Goal: Browse casually: Explore the website without a specific task or goal

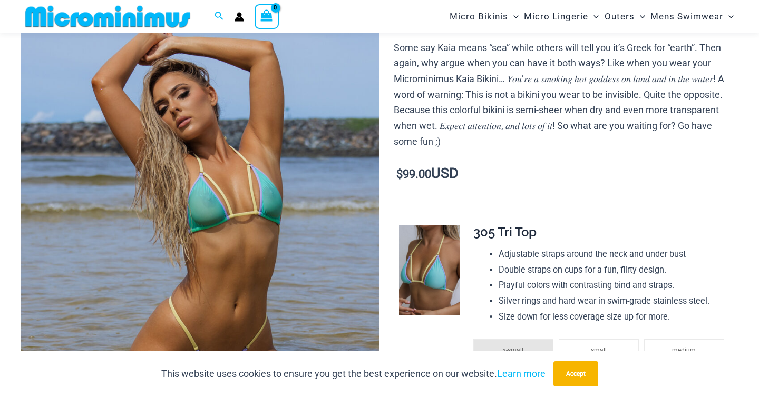
scroll to position [137, 0]
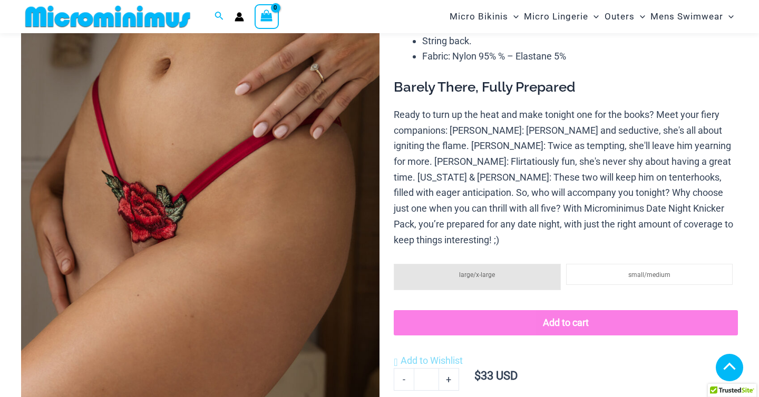
scroll to position [182, 0]
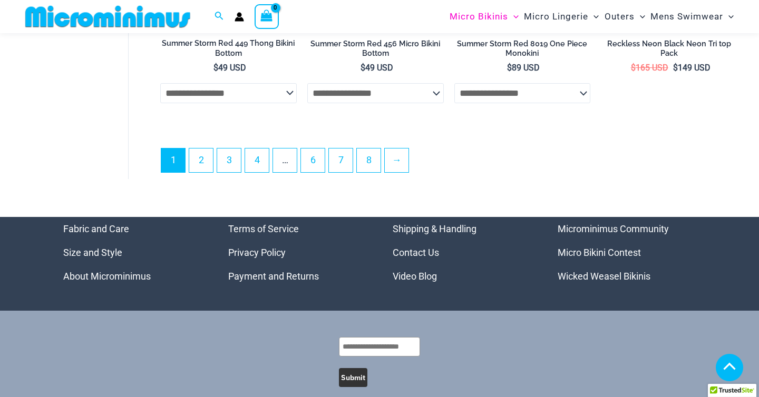
scroll to position [2616, 0]
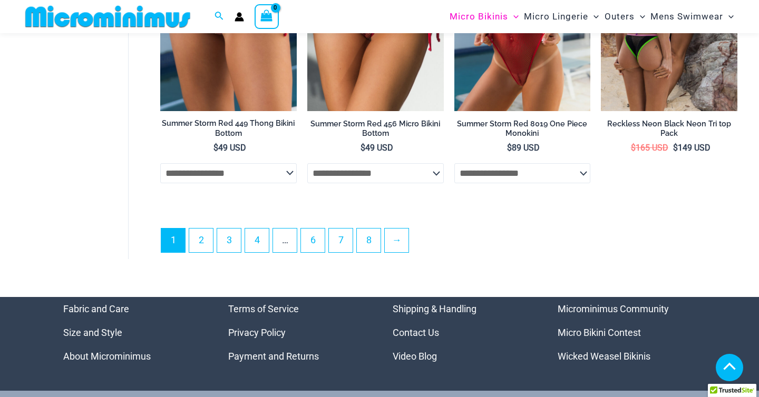
click at [372, 259] on ul "1 2 3 4 … 6 7 8 →" at bounding box center [449, 243] width 576 height 31
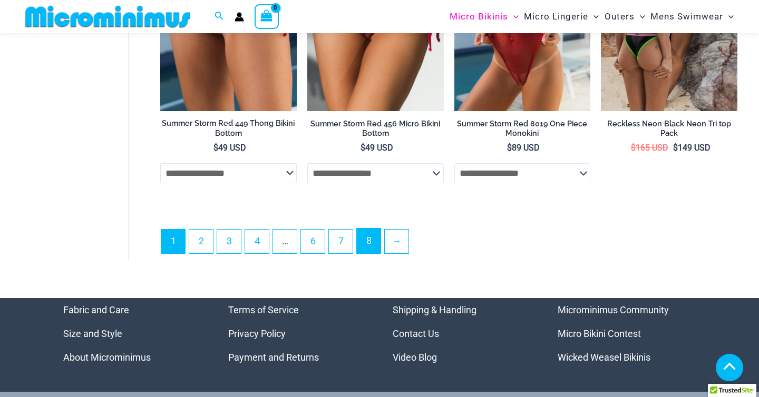
click at [372, 247] on link "8" at bounding box center [369, 241] width 24 height 25
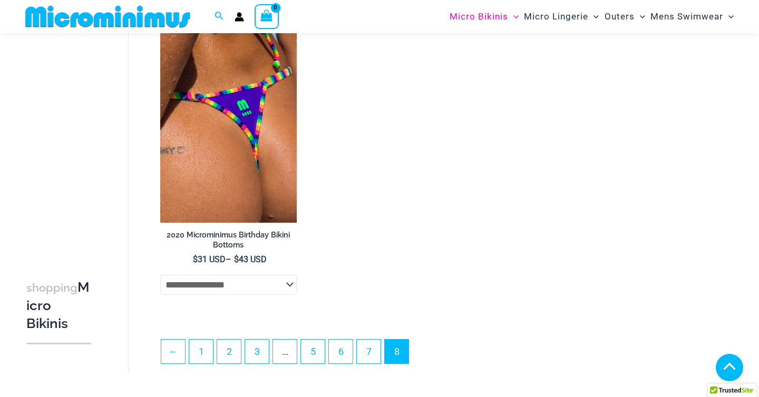
scroll to position [1669, 0]
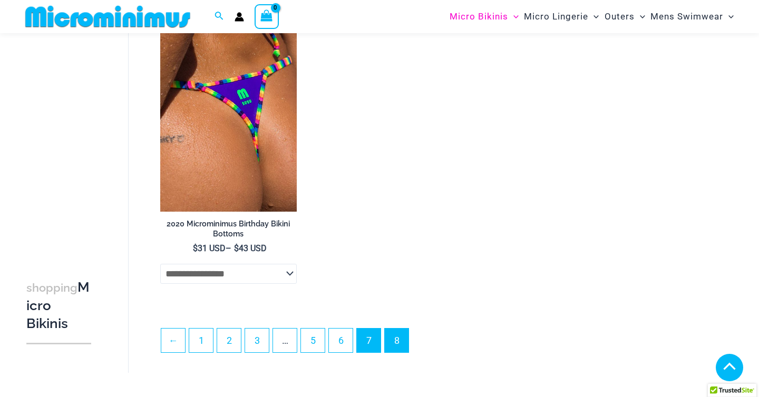
click at [368, 336] on link "7" at bounding box center [369, 341] width 24 height 24
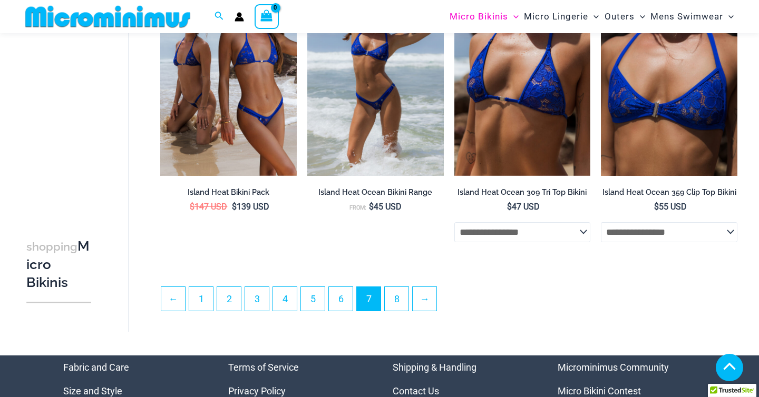
scroll to position [2323, 0]
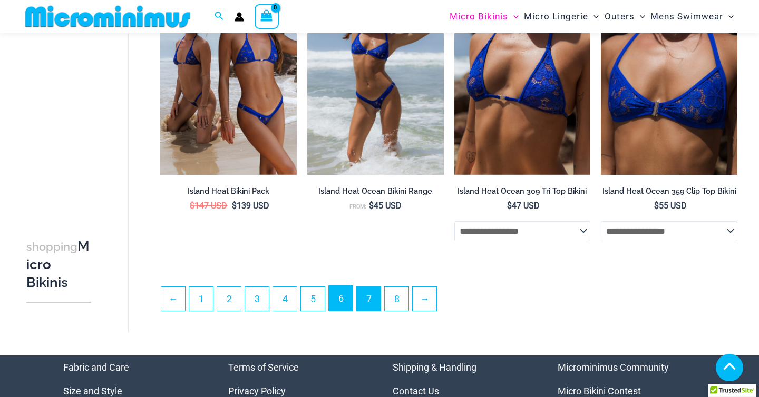
click at [340, 297] on link "6" at bounding box center [341, 298] width 24 height 25
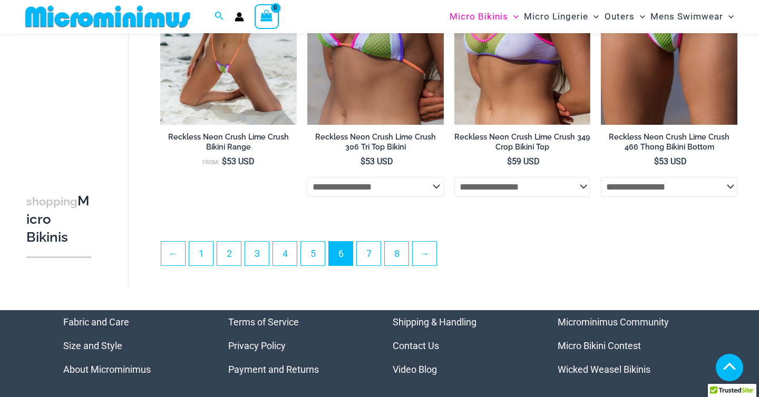
scroll to position [2404, 0]
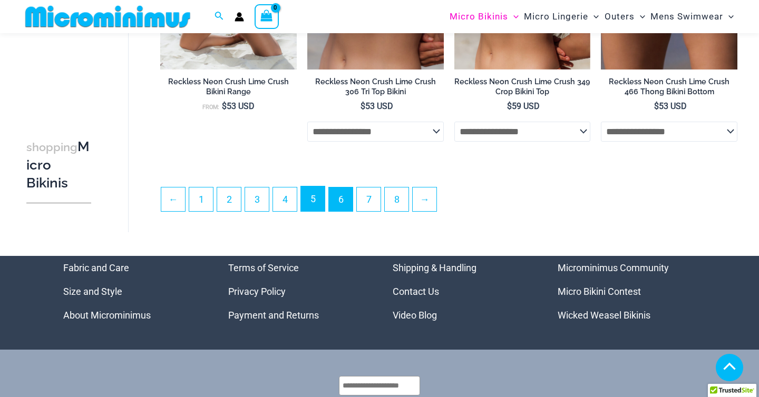
click at [322, 205] on link "5" at bounding box center [313, 199] width 24 height 25
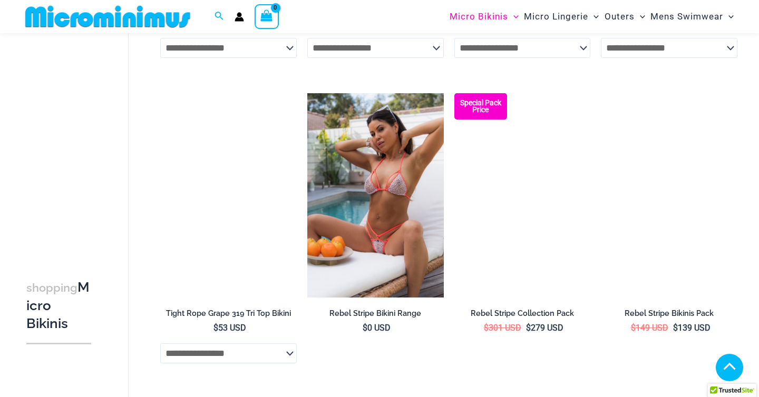
scroll to position [2216, 0]
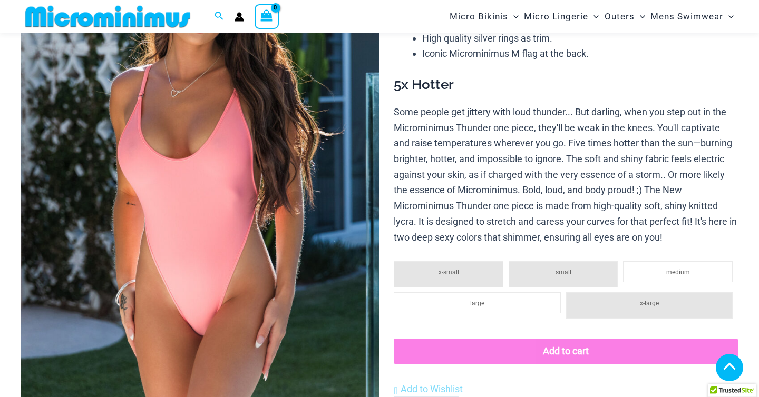
scroll to position [182, 0]
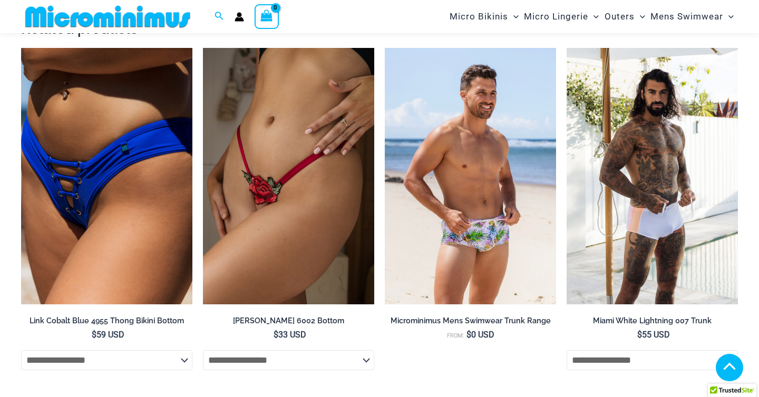
scroll to position [1361, 0]
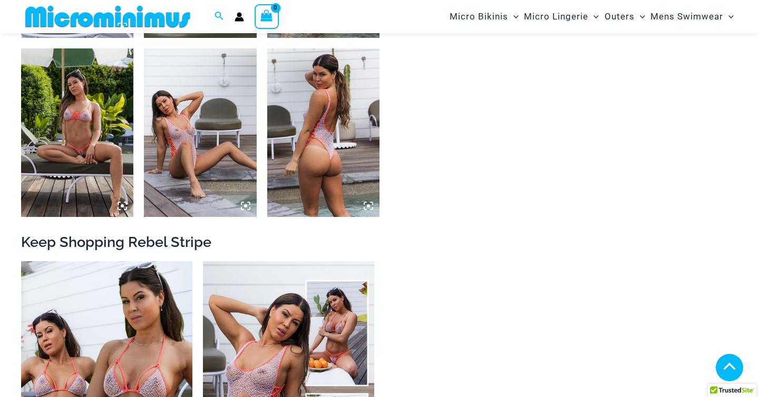
scroll to position [786, 0]
